Goal: Find contact information: Find contact information

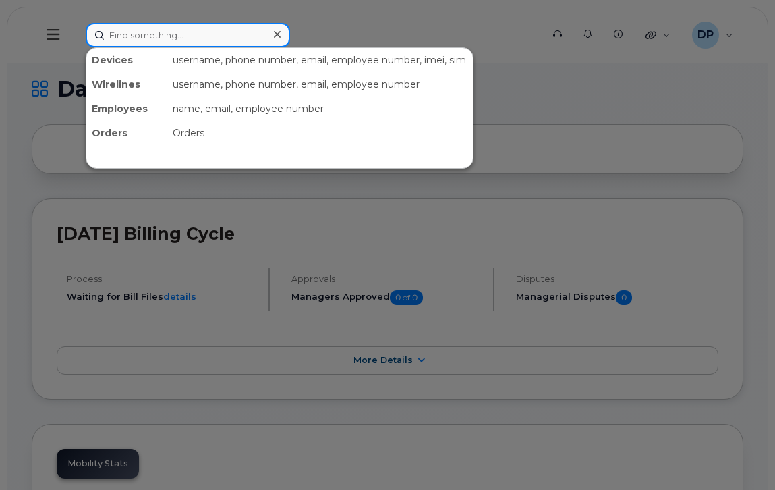
click at [194, 39] on input at bounding box center [188, 35] width 204 height 24
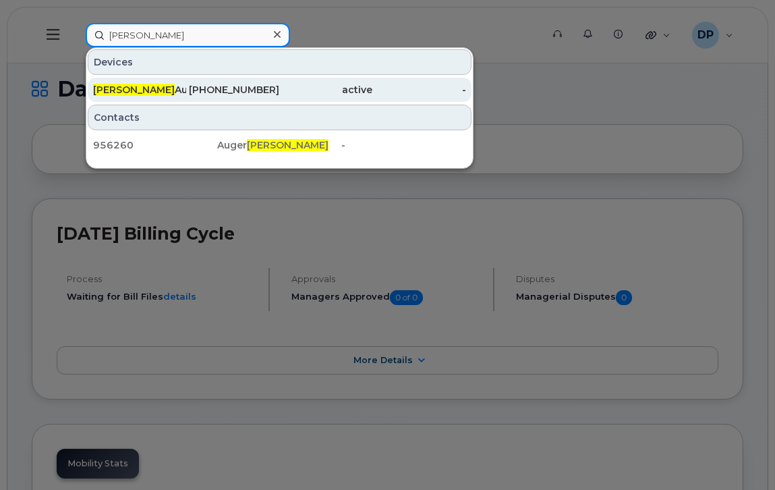
type input "christiane"
click at [158, 93] on div "Christiane Auger" at bounding box center [139, 89] width 93 height 13
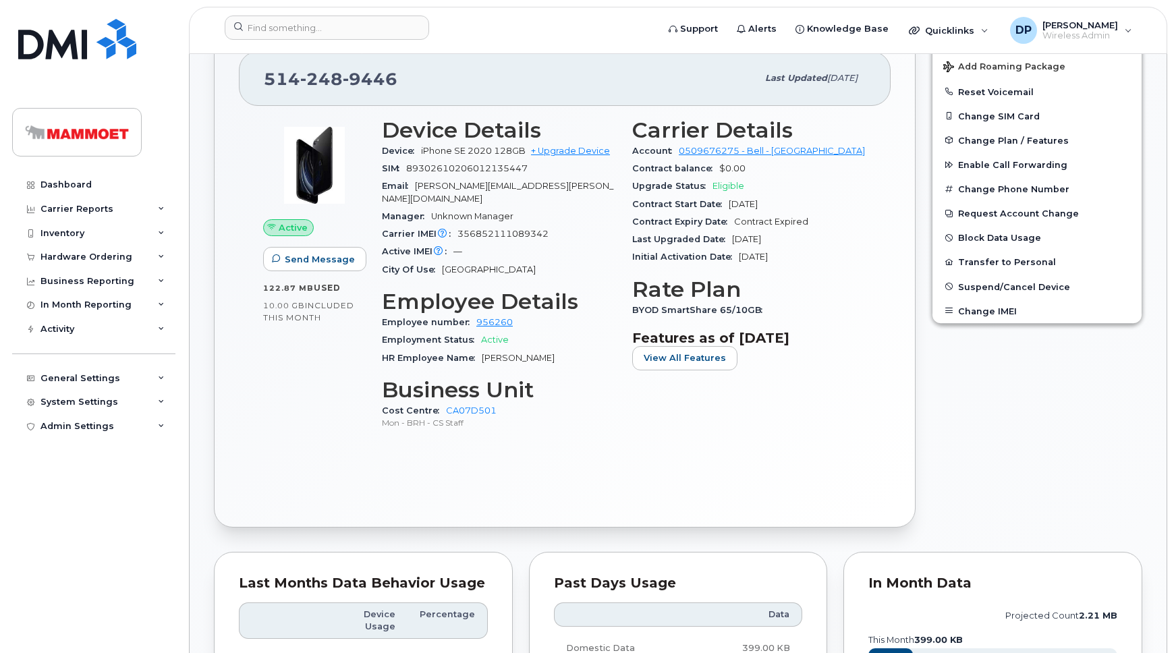
scroll to position [290, 0]
